Goal: Transaction & Acquisition: Obtain resource

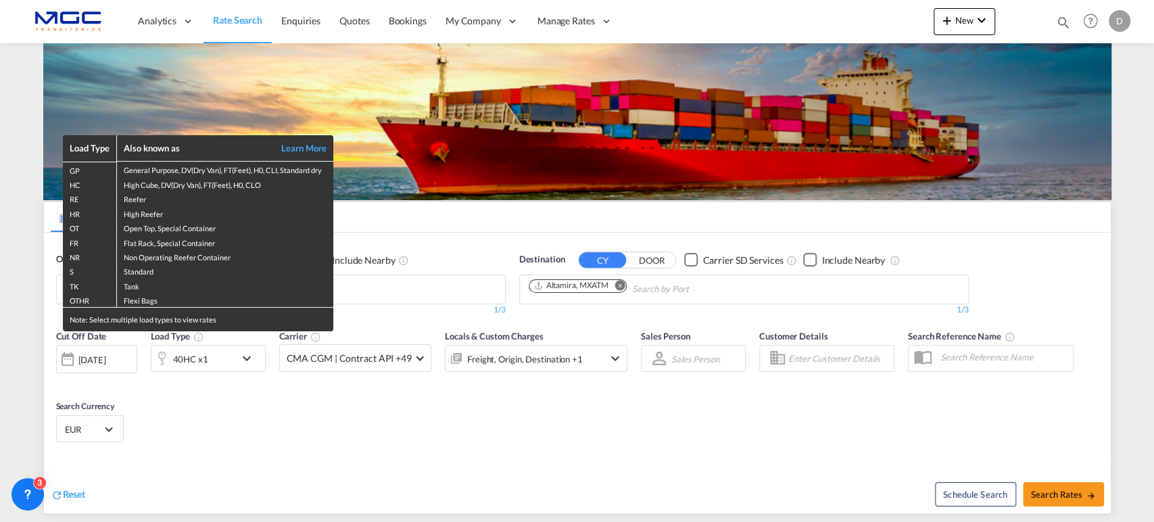
click at [598, 389] on div "Load Type Also known as Learn More GP General Purpose, DV(Dry Van), FT(Feet), H…" at bounding box center [577, 261] width 1154 height 522
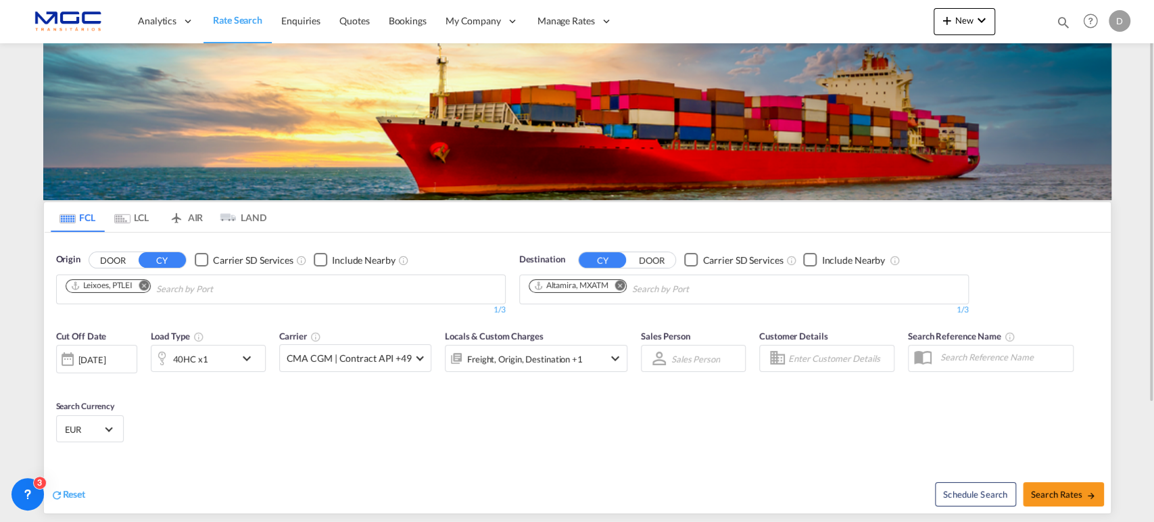
click at [622, 287] on md-icon "Remove" at bounding box center [620, 285] width 10 height 10
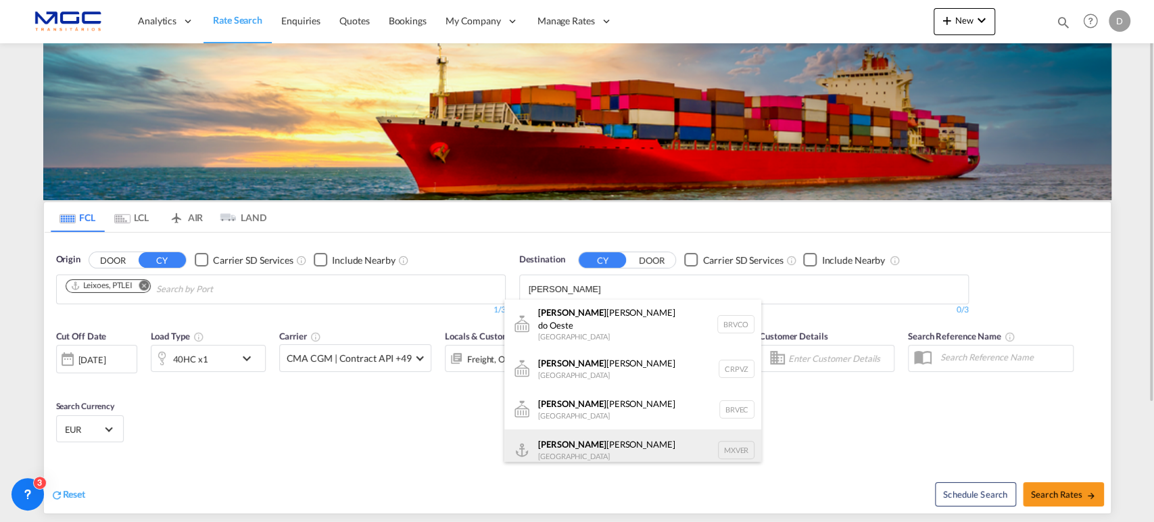
type input "[PERSON_NAME]"
click at [606, 442] on div "[PERSON_NAME] [PERSON_NAME] [GEOGRAPHIC_DATA] MXVER" at bounding box center [632, 449] width 257 height 41
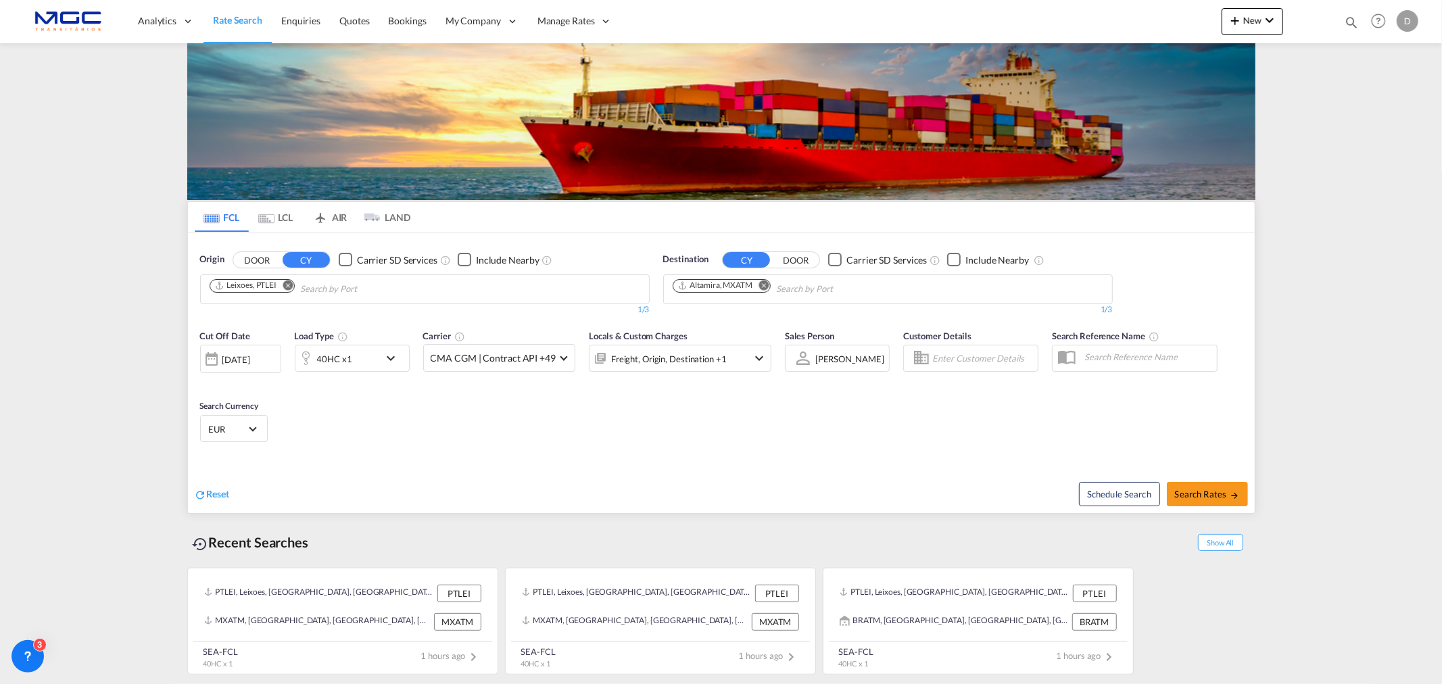
click at [765, 285] on button "Remove" at bounding box center [760, 287] width 20 height 14
type input "nhava sheva"
click at [776, 326] on div "Jawaharlal Nehru ( Nhava Sheva ) India INNSA" at bounding box center [777, 324] width 257 height 49
click at [1181, 494] on span "Search Rates" at bounding box center [1207, 494] width 65 height 11
type input "PTLEI to INNSA / 25 Sep 2025"
